Goal: Complete application form

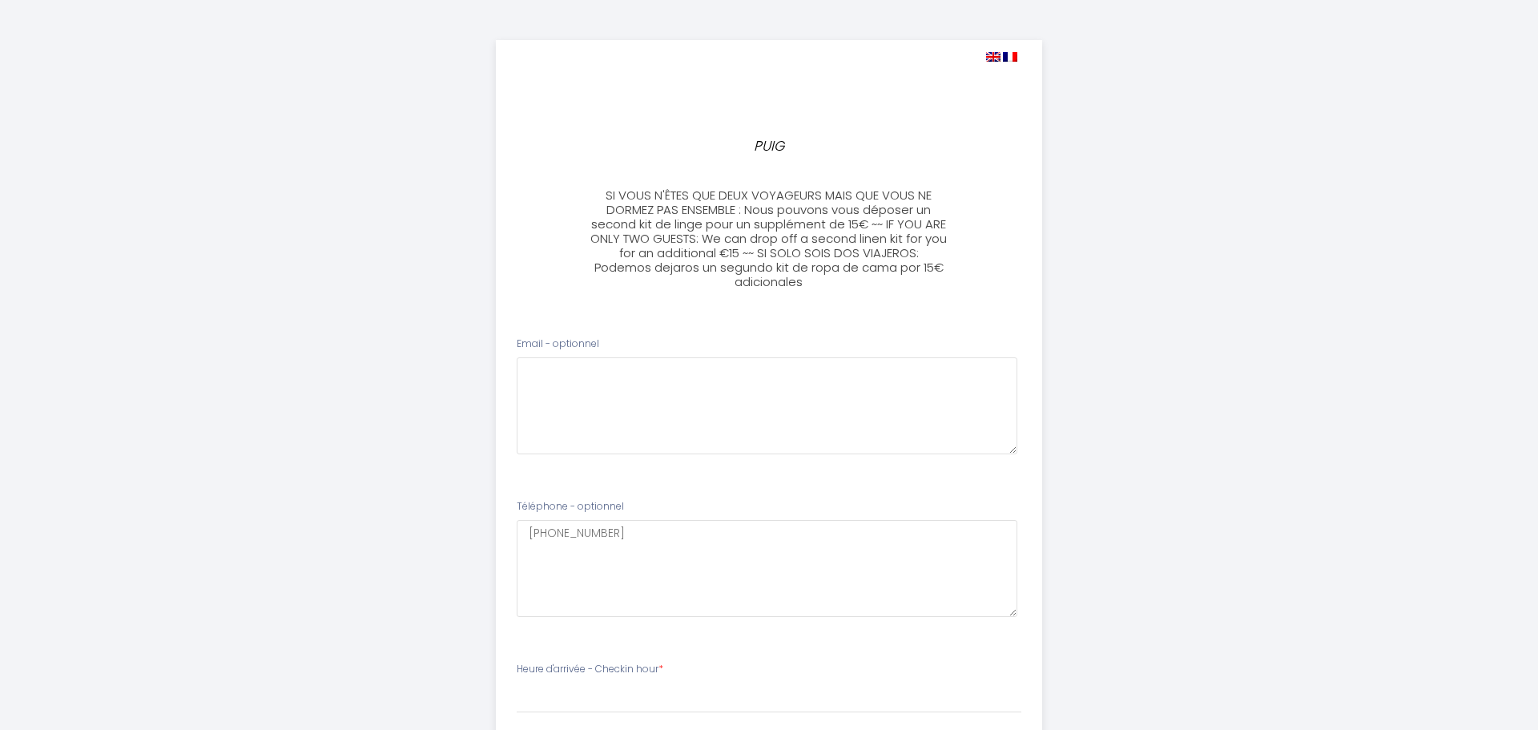
select select
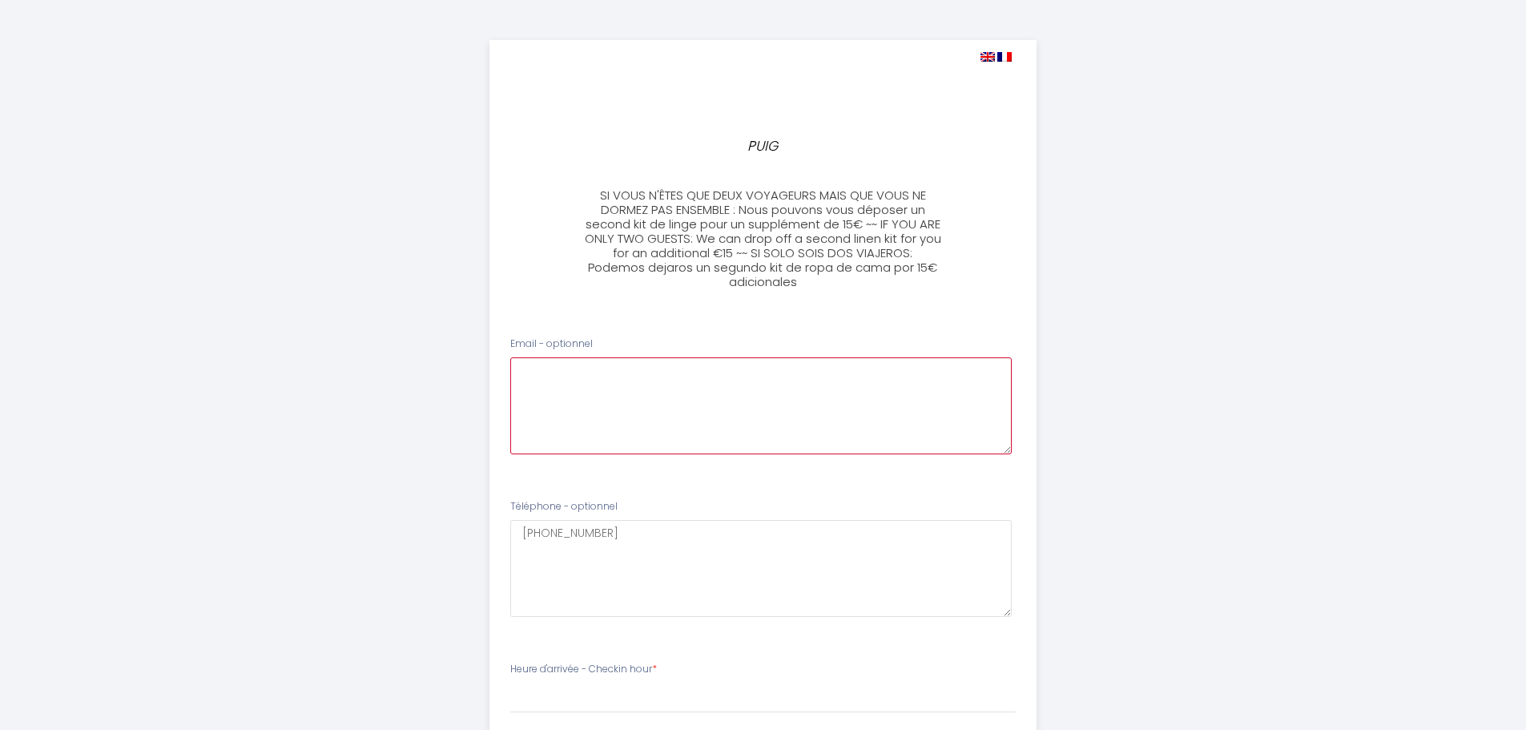
click at [606, 381] on optionnel0 at bounding box center [761, 405] width 502 height 97
type optionnel0 "[EMAIL_ADDRESS][DOMAIN_NAME]"
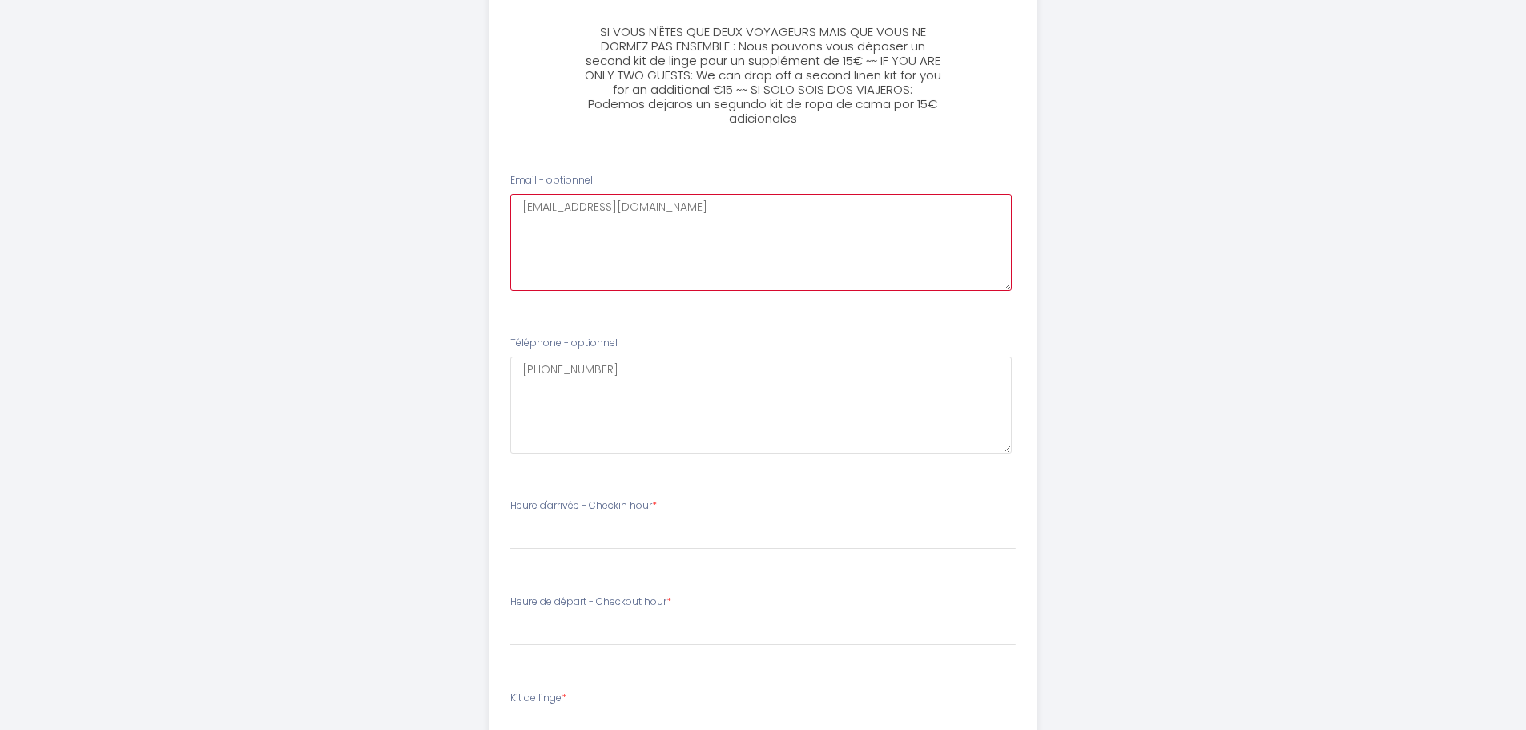
scroll to position [320, 0]
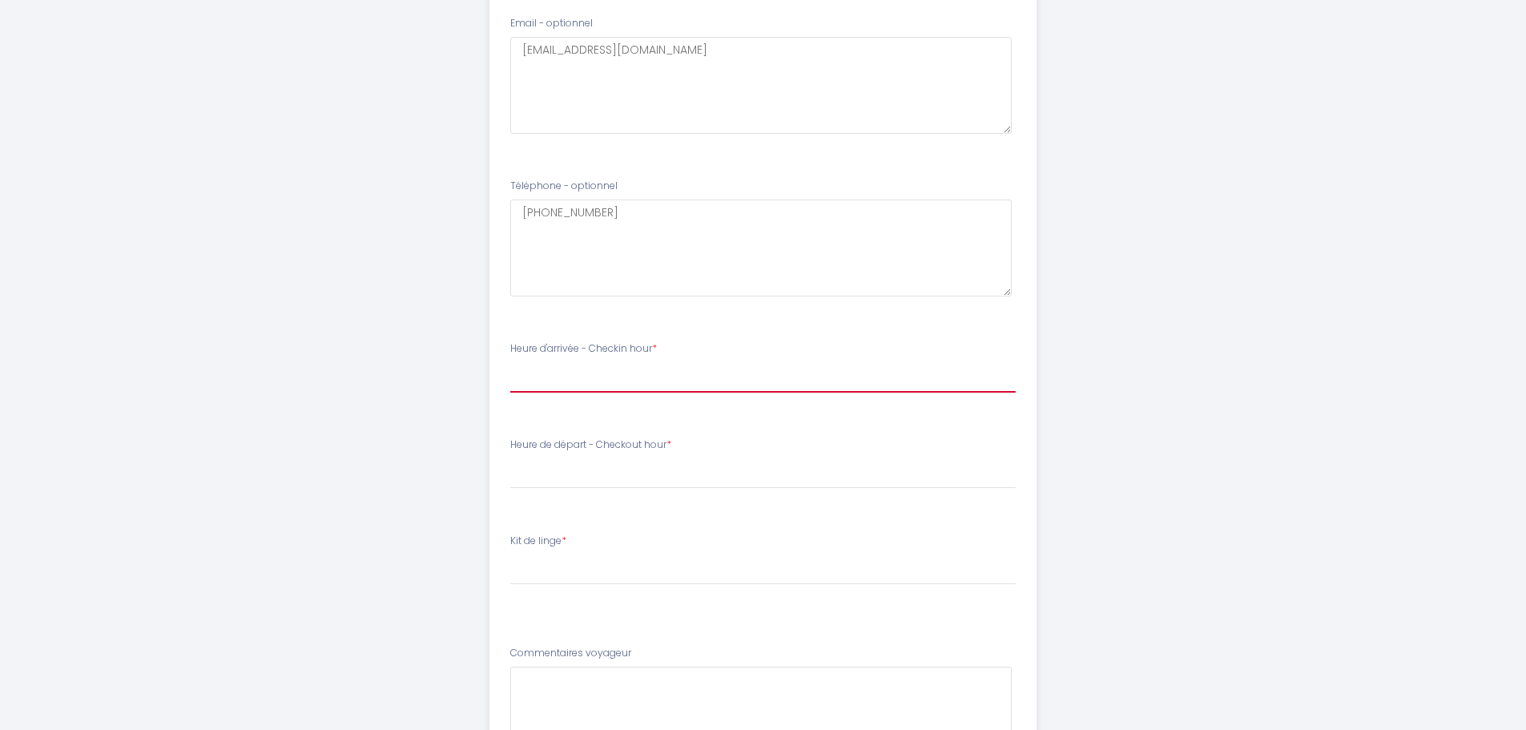
click at [594, 378] on select "15:00 15:30 16:00 16:30 17:00 17:30 18:00 18:30 19:00 19:30 20:00 20:30 21:00 2…" at bounding box center [763, 377] width 506 height 30
select select "15:00"
click at [510, 362] on select "15:00 15:30 16:00 16:30 17:00 17:30 18:00 18:30 19:00 19:30 20:00 20:30 21:00 2…" at bounding box center [763, 377] width 506 height 30
click at [551, 478] on select "00:00 00:30 01:00 01:30 02:00 02:30 03:00 03:30 04:00 04:30 05:00 05:30 06:00 0…" at bounding box center [763, 473] width 506 height 30
select select "08:00"
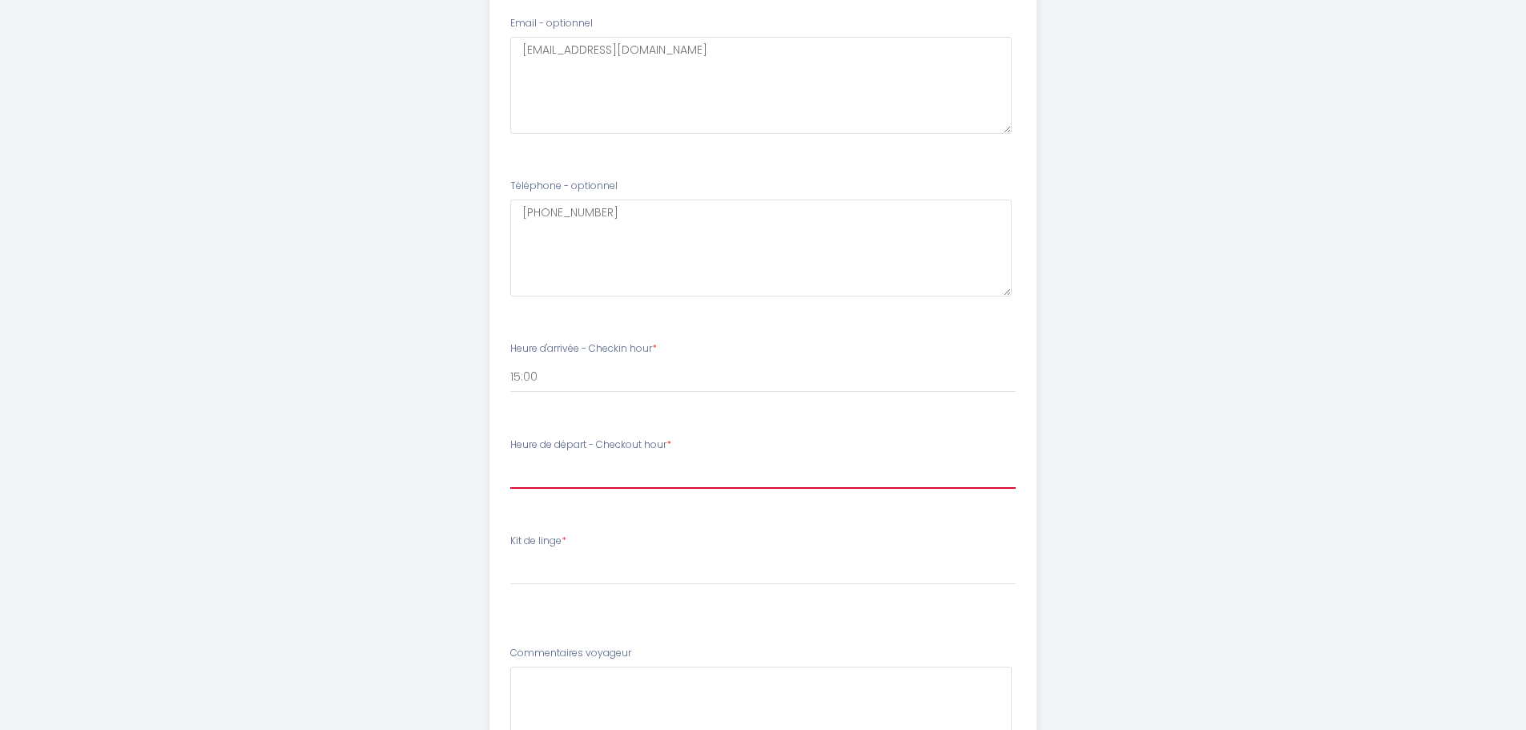
click at [510, 458] on select "00:00 00:30 01:00 01:30 02:00 02:30 03:00 03:30 04:00 04:30 05:00 05:30 06:00 0…" at bounding box center [763, 473] width 506 height 30
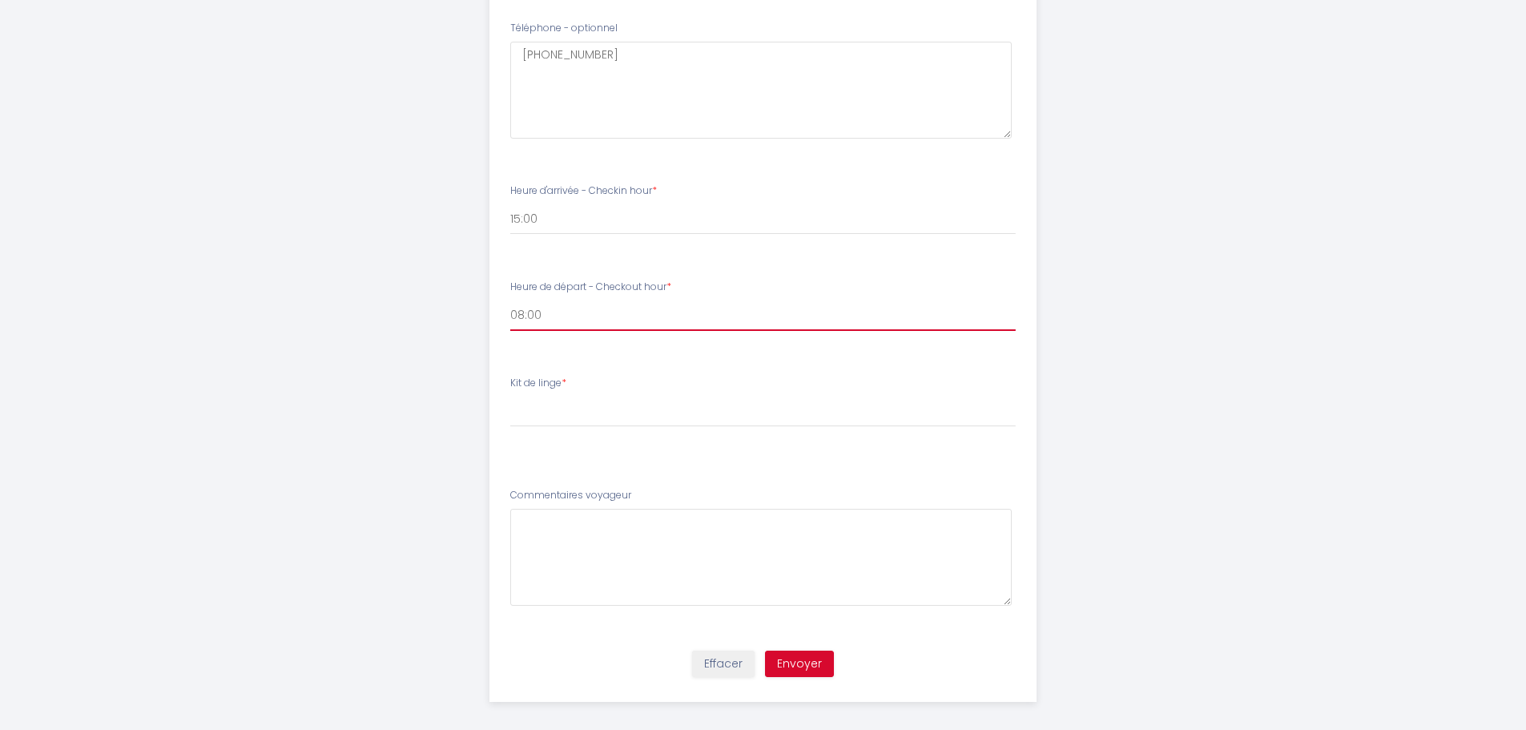
scroll to position [490, 0]
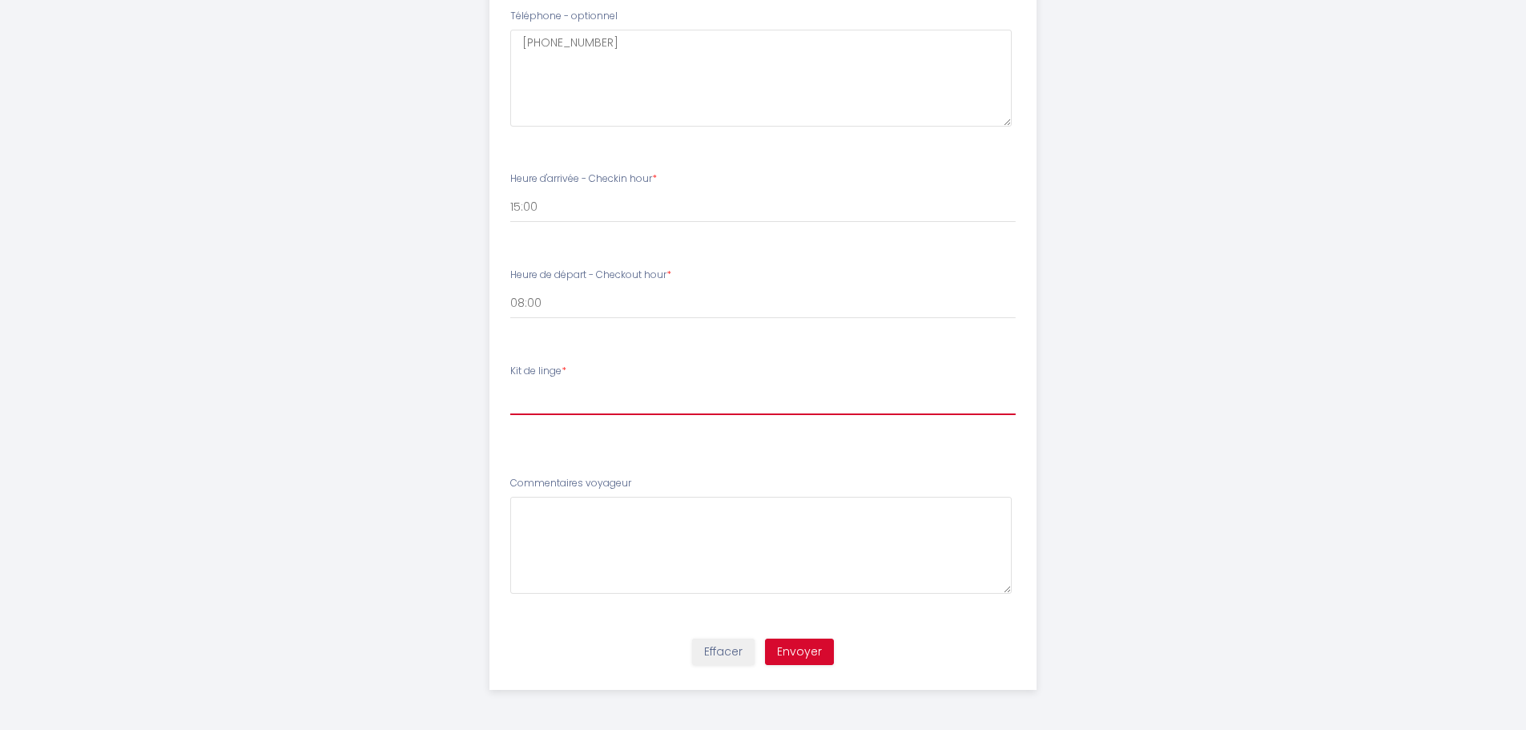
click at [590, 402] on select "[PERSON_NAME] de linge 1 Kit de linge de lit - 1 bed linen kit 2 kits de linge …" at bounding box center [763, 400] width 506 height 30
select select "1 Kit de linge de lit - 1 bed linen kit"
click at [510, 385] on select "[PERSON_NAME] de linge 1 Kit de linge de lit - 1 bed linen kit 2 kits de linge …" at bounding box center [763, 400] width 506 height 30
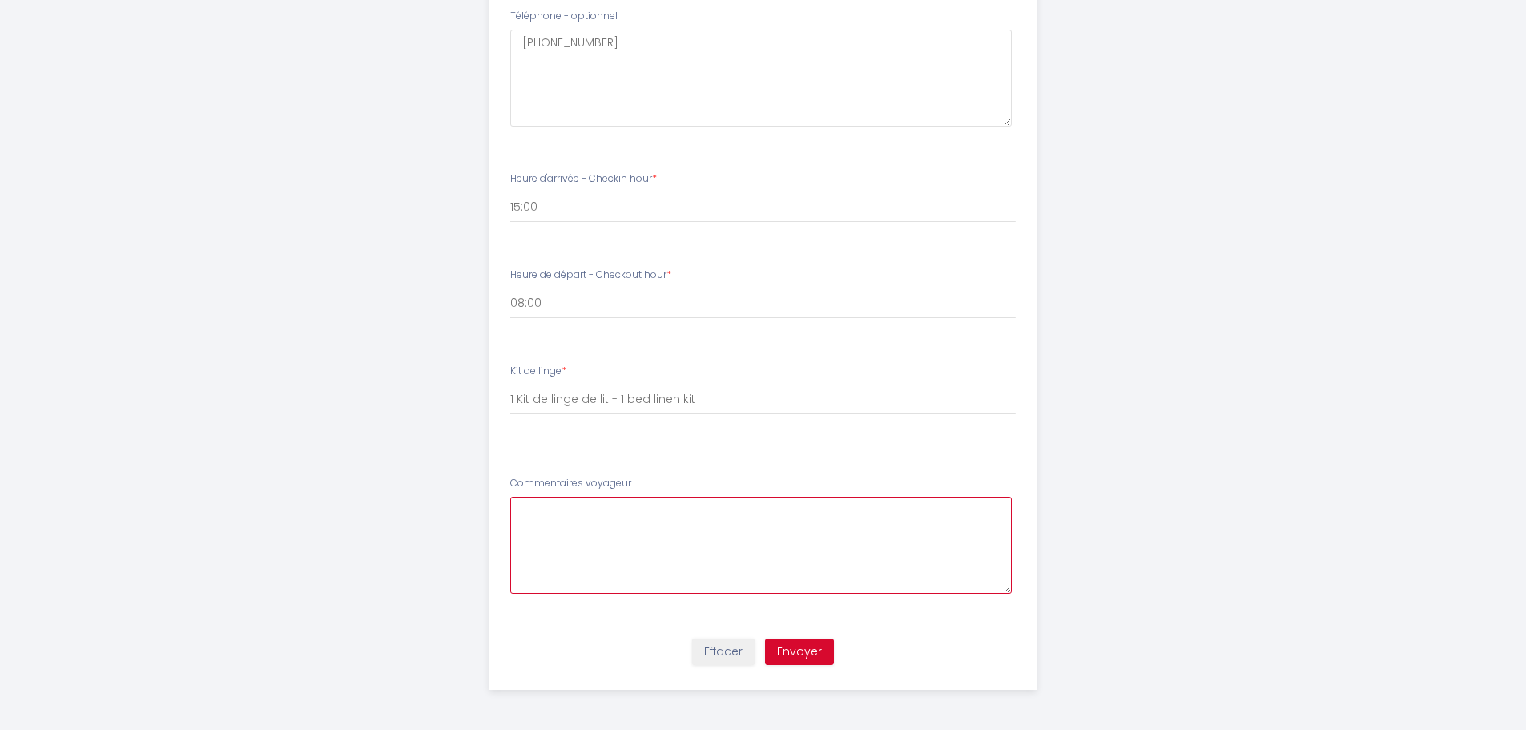
click at [538, 519] on voyageur5 at bounding box center [761, 545] width 502 height 97
type voyageur5 "l"
type voyageur5 "J"
type voyageur5 "L"
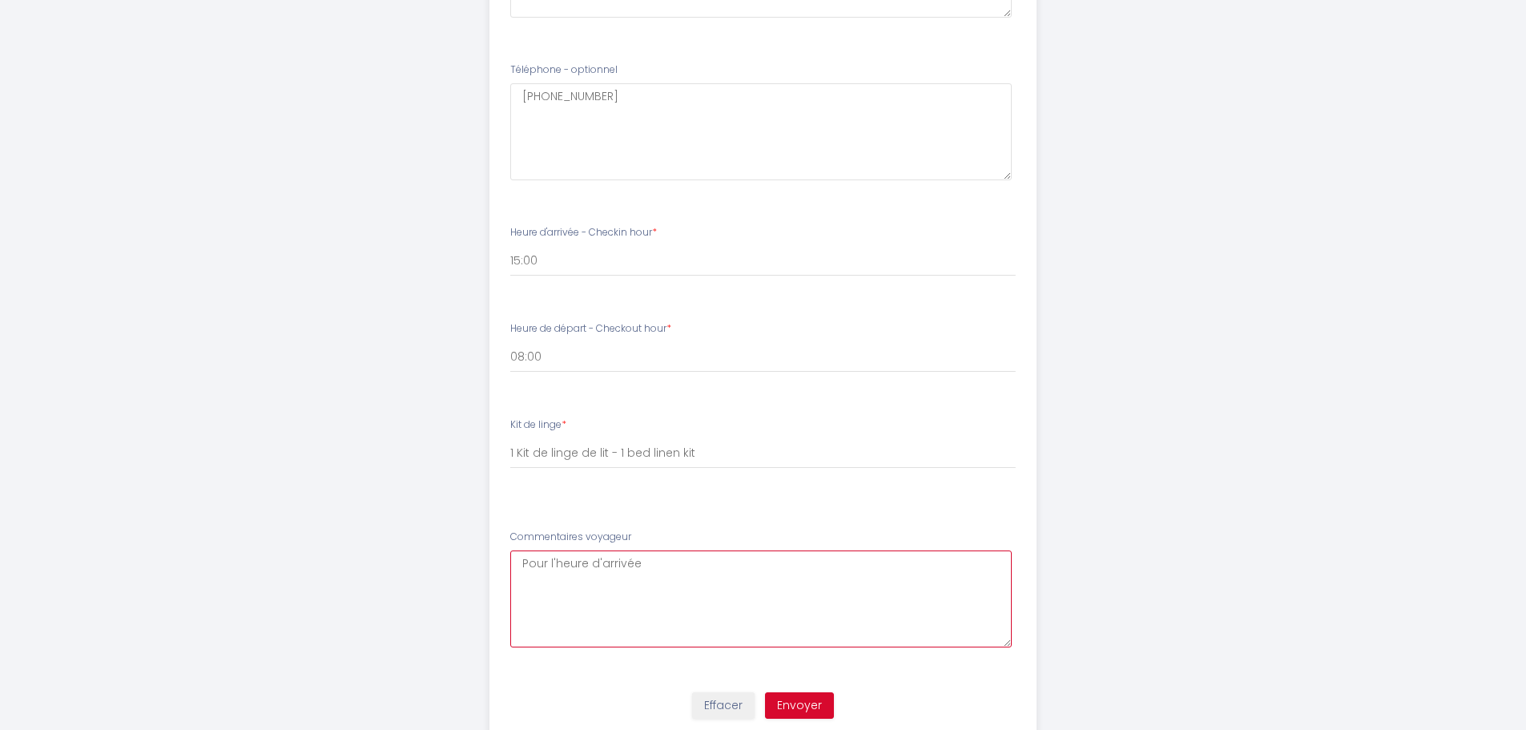
scroll to position [410, 0]
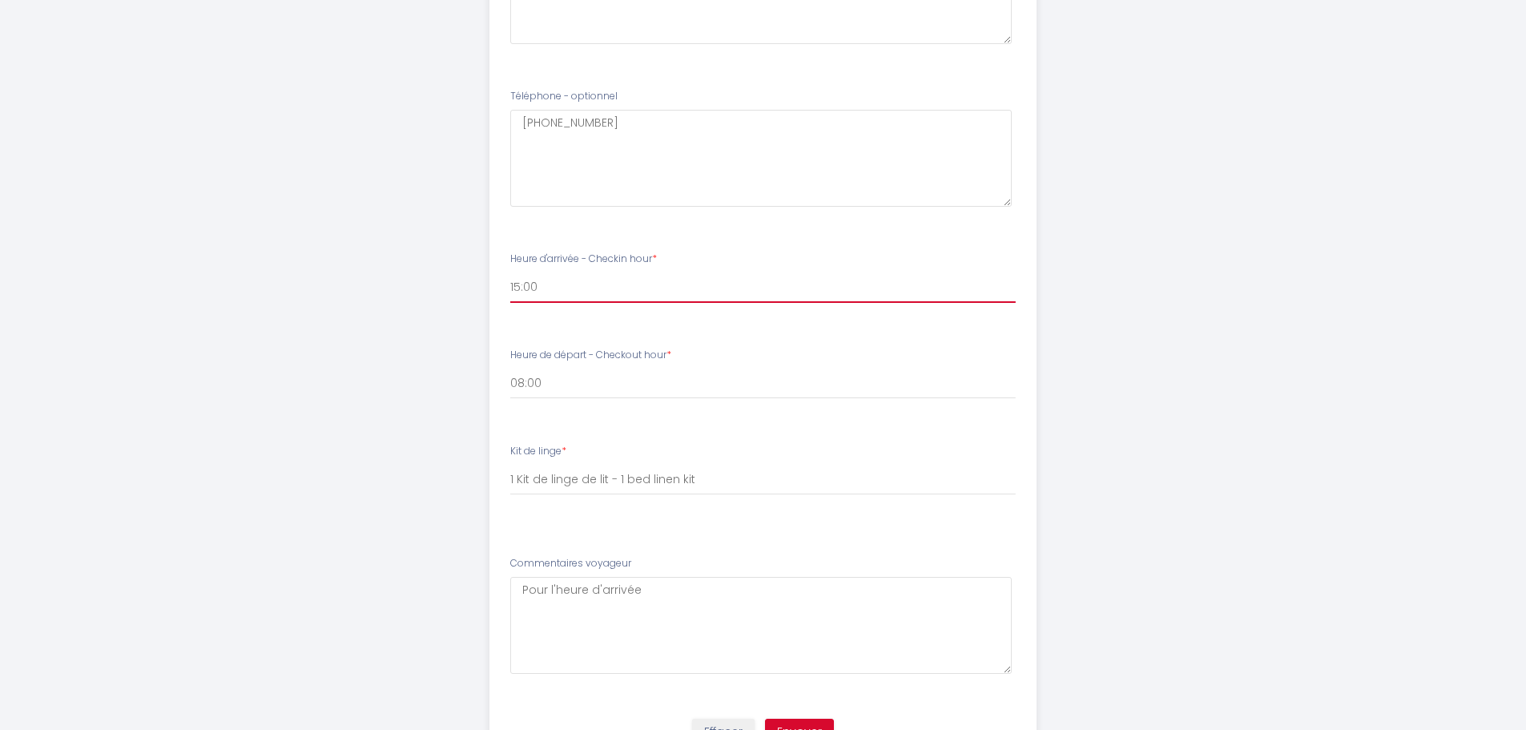
click at [531, 286] on select "15:00 15:30 16:00 16:30 17:00 17:30 18:00 18:30 19:00 19:30 20:00 20:30 21:00 2…" at bounding box center [763, 287] width 506 height 30
click at [538, 286] on select "15:00 15:30 16:00 16:30 17:00 17:30 18:00 18:30 19:00 19:30 20:00 20:30 21:00 2…" at bounding box center [763, 287] width 506 height 30
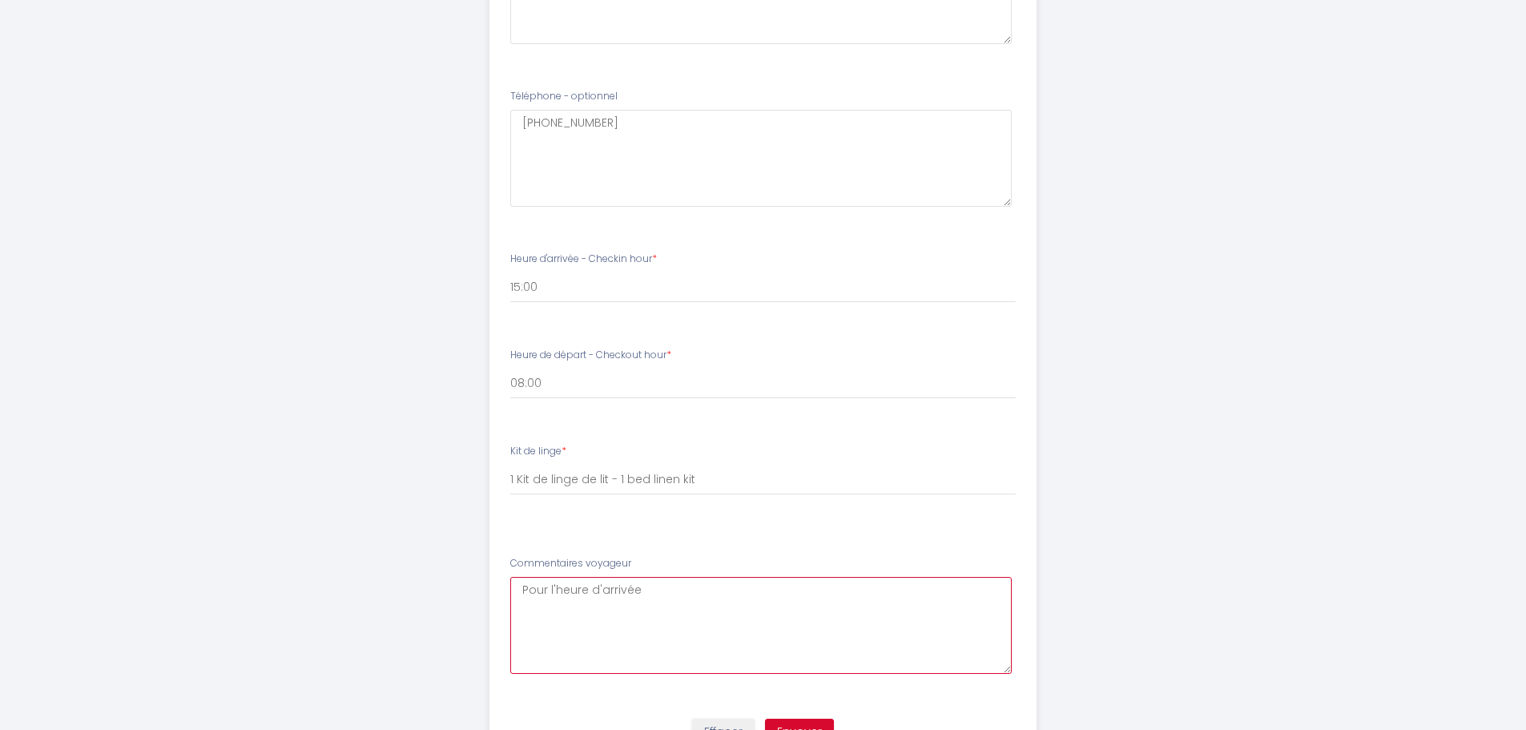
click at [643, 591] on voyageur5 "Pour l'heure d'arrivée" at bounding box center [761, 625] width 502 height 97
click at [875, 588] on voyageur5 "Pour l'heure d'arrivée je pense être là plus tôt puisque j'arrive à laéroport v…" at bounding box center [761, 625] width 502 height 97
click at [973, 590] on voyageur5 "Pour l'heure d'arrivée je pense être là plus tôt puisque j'arrive à l'aéroport …" at bounding box center [761, 625] width 502 height 97
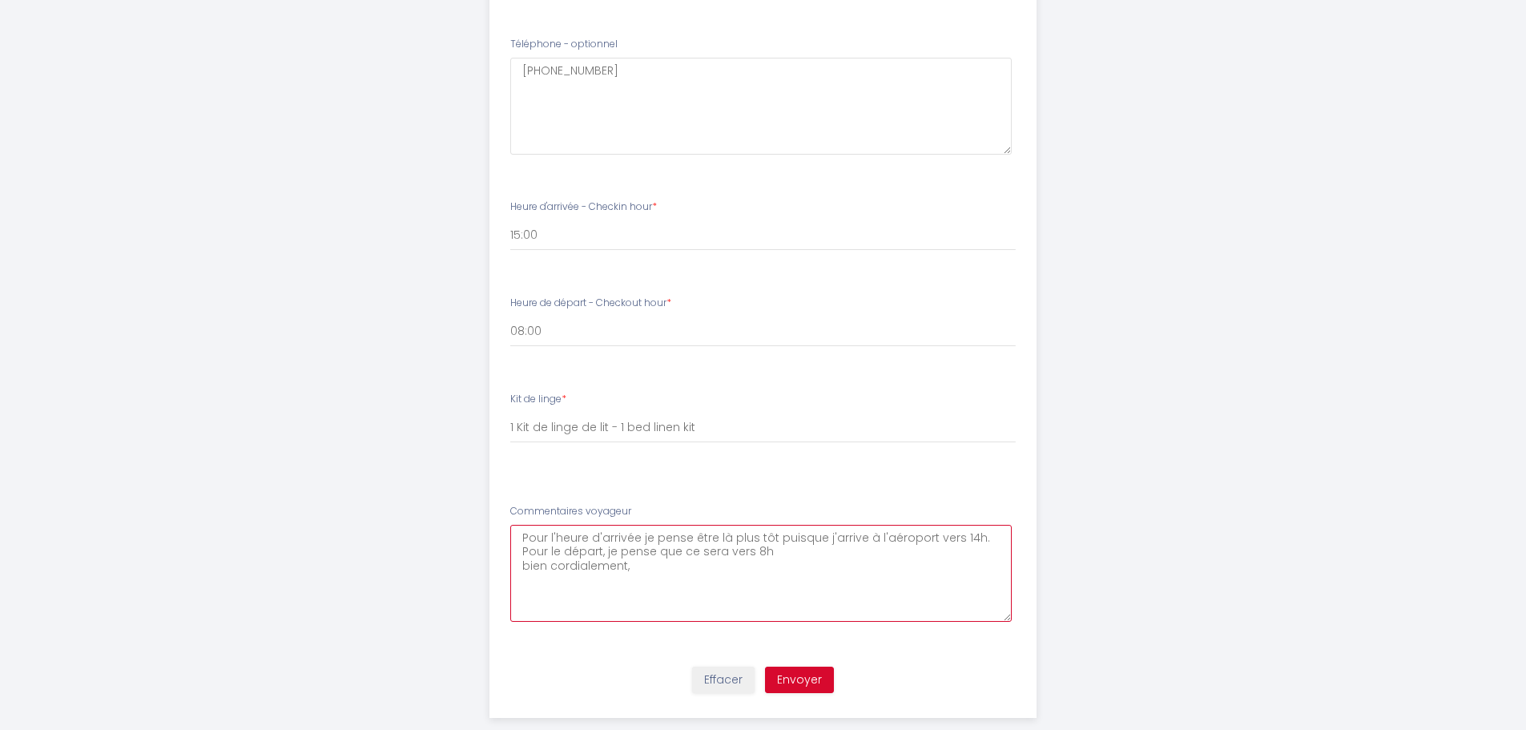
scroll to position [490, 0]
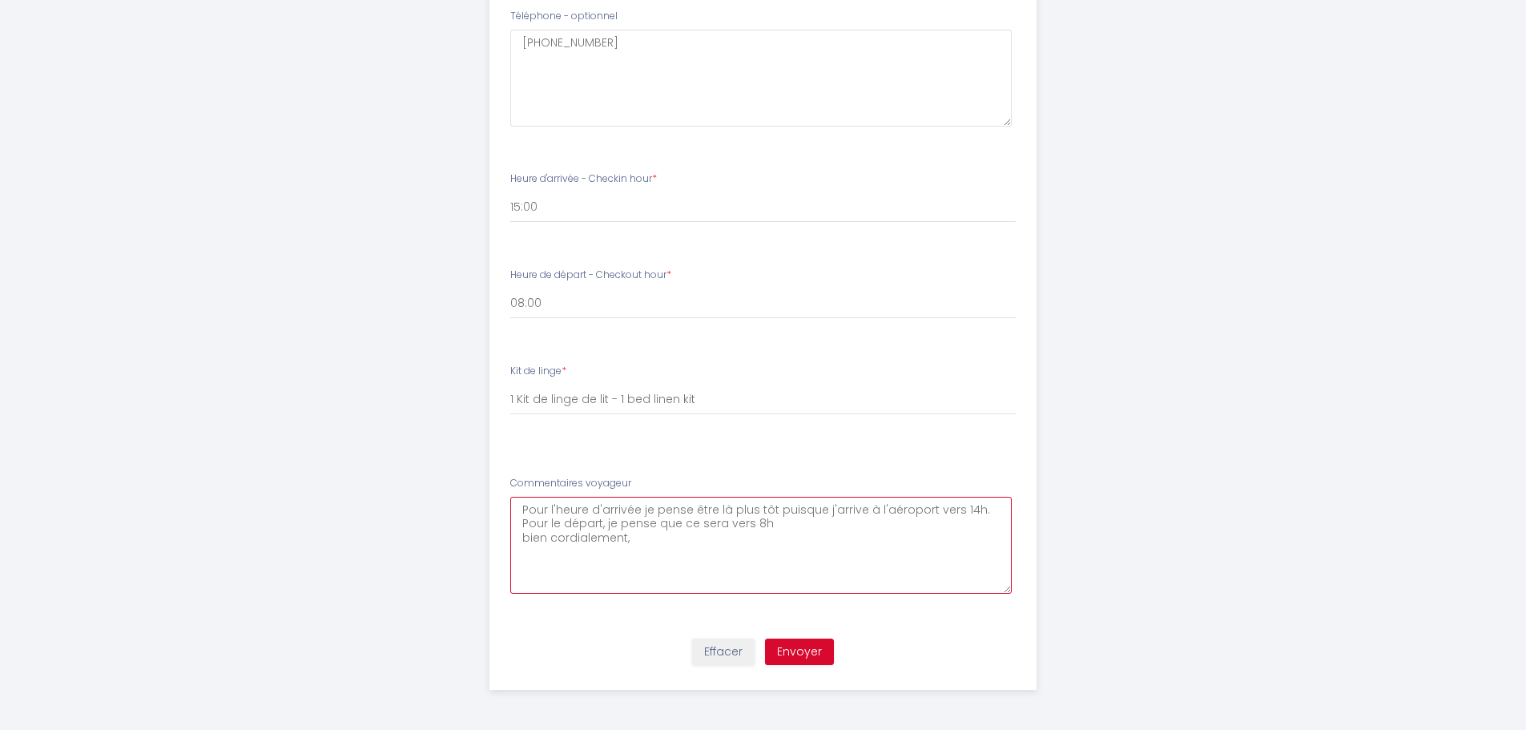
click at [526, 539] on voyageur5 "Pour l'heure d'arrivée je pense être là plus tôt puisque j'arrive à l'aéroport …" at bounding box center [761, 545] width 502 height 97
type voyageur5 "Pour l'heure d'arrivée je pense être là plus tôt puisque j'arrive à l'aéroport …"
click at [776, 650] on button "Envoyer" at bounding box center [799, 652] width 69 height 27
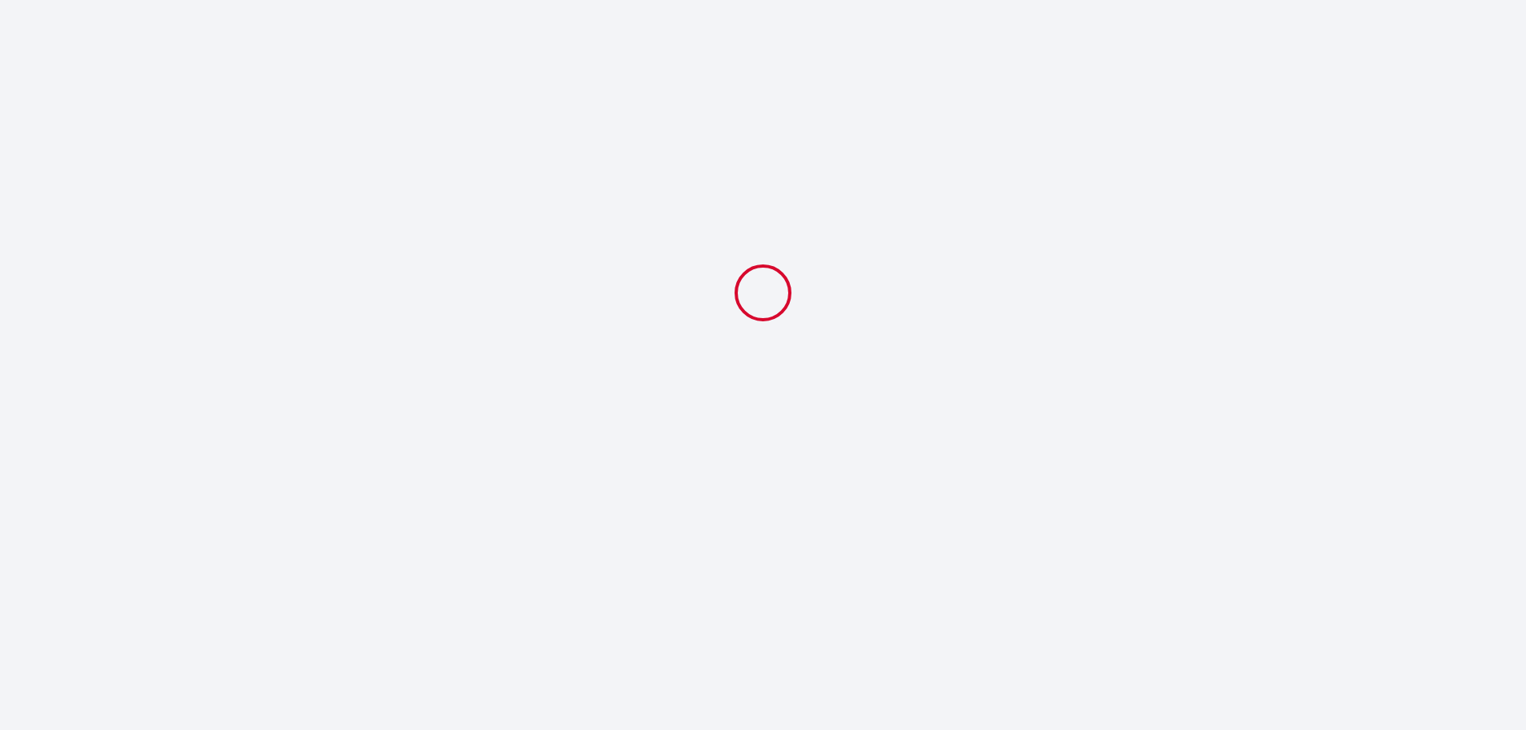
select select "08:00"
select select "1 Kit de linge de lit - 1 bed linen kit"
